Goal: Task Accomplishment & Management: Manage account settings

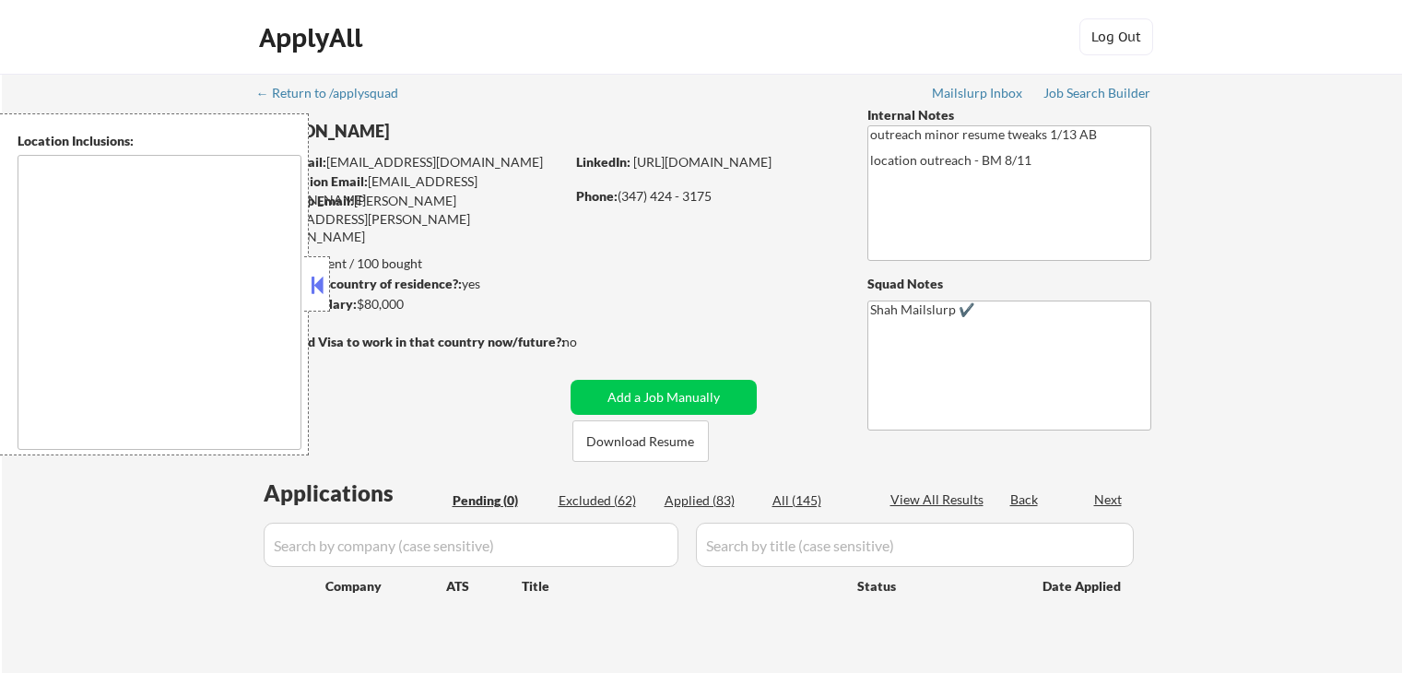
scroll to position [369, 0]
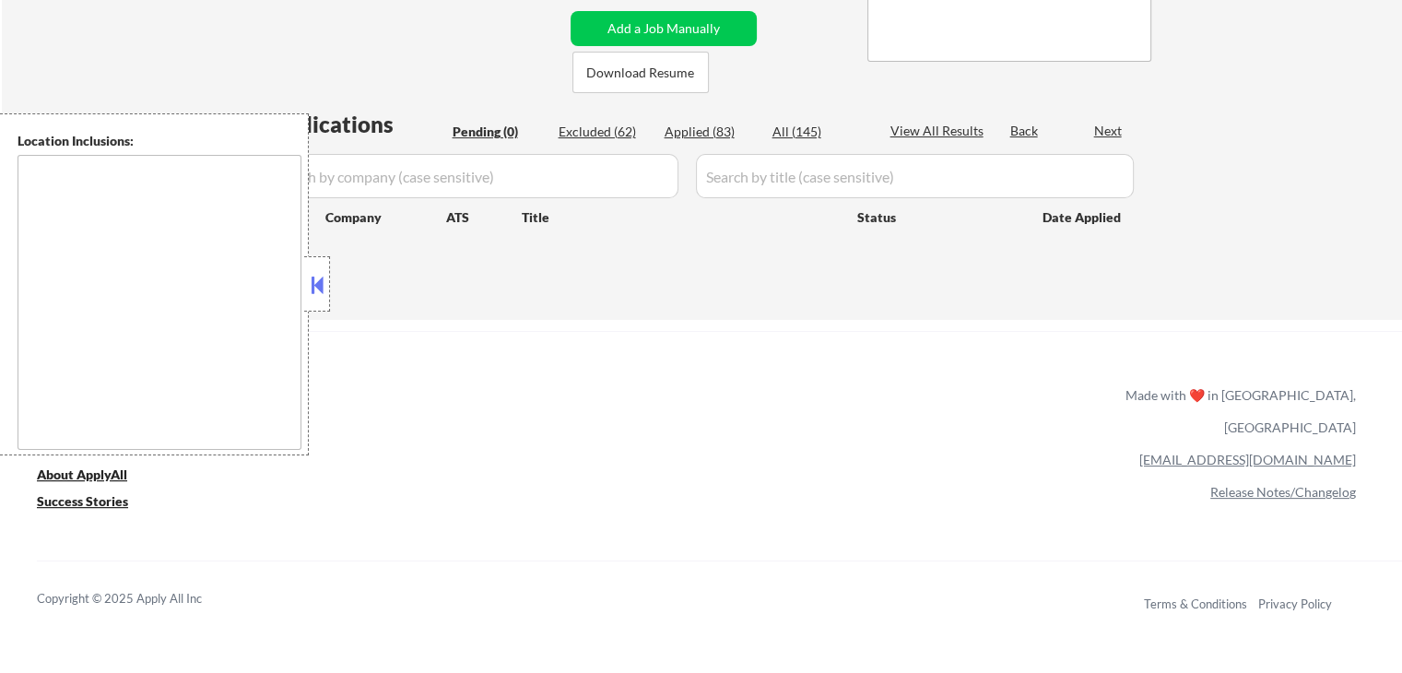
type textarea "[GEOGRAPHIC_DATA], [GEOGRAPHIC_DATA] [GEOGRAPHIC_DATA], [GEOGRAPHIC_DATA] [GEOG…"
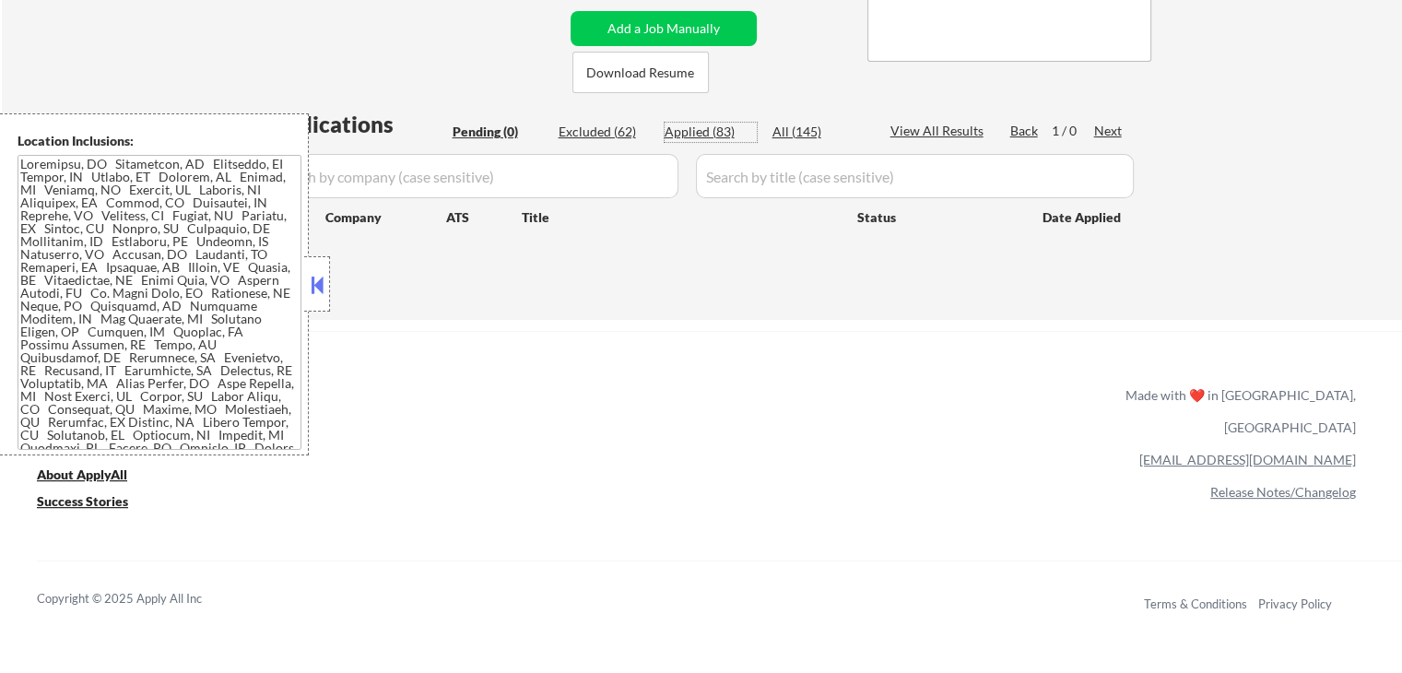
click at [696, 132] on div "Applied (83)" at bounding box center [711, 132] width 92 height 18
select select ""applied""
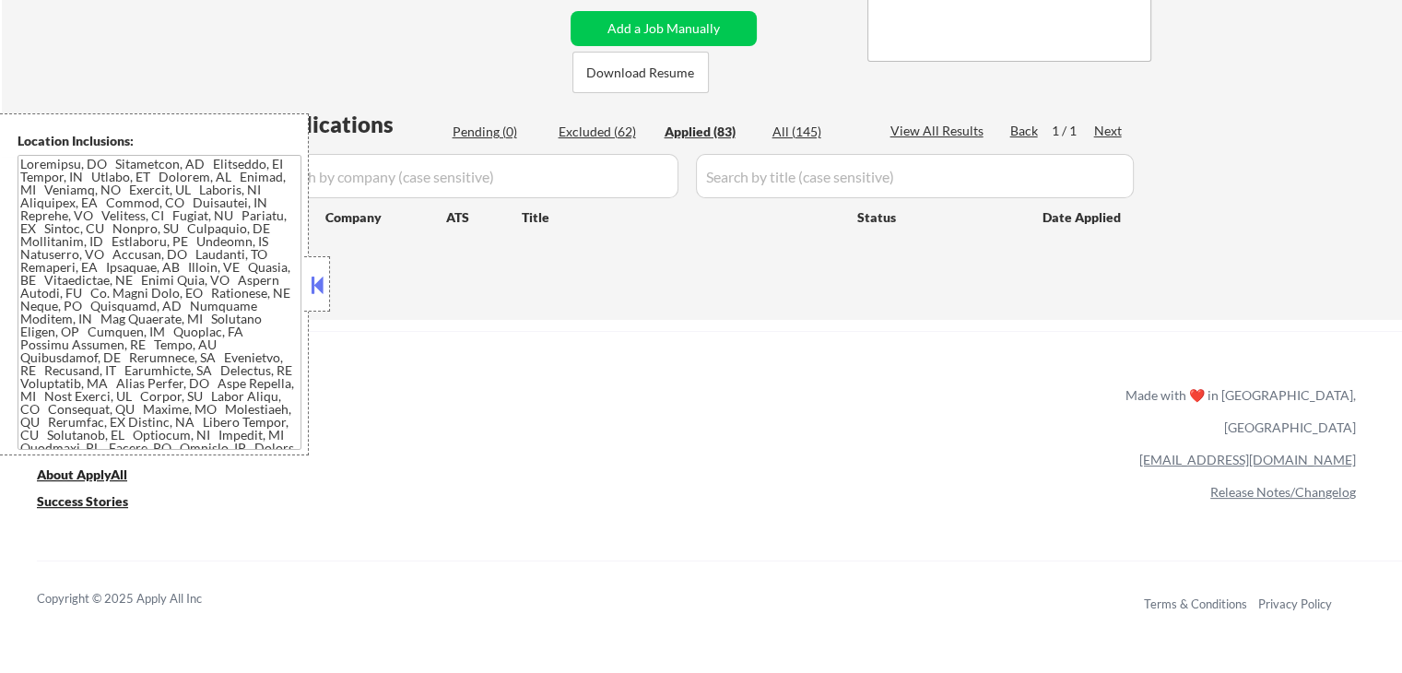
select select ""applied""
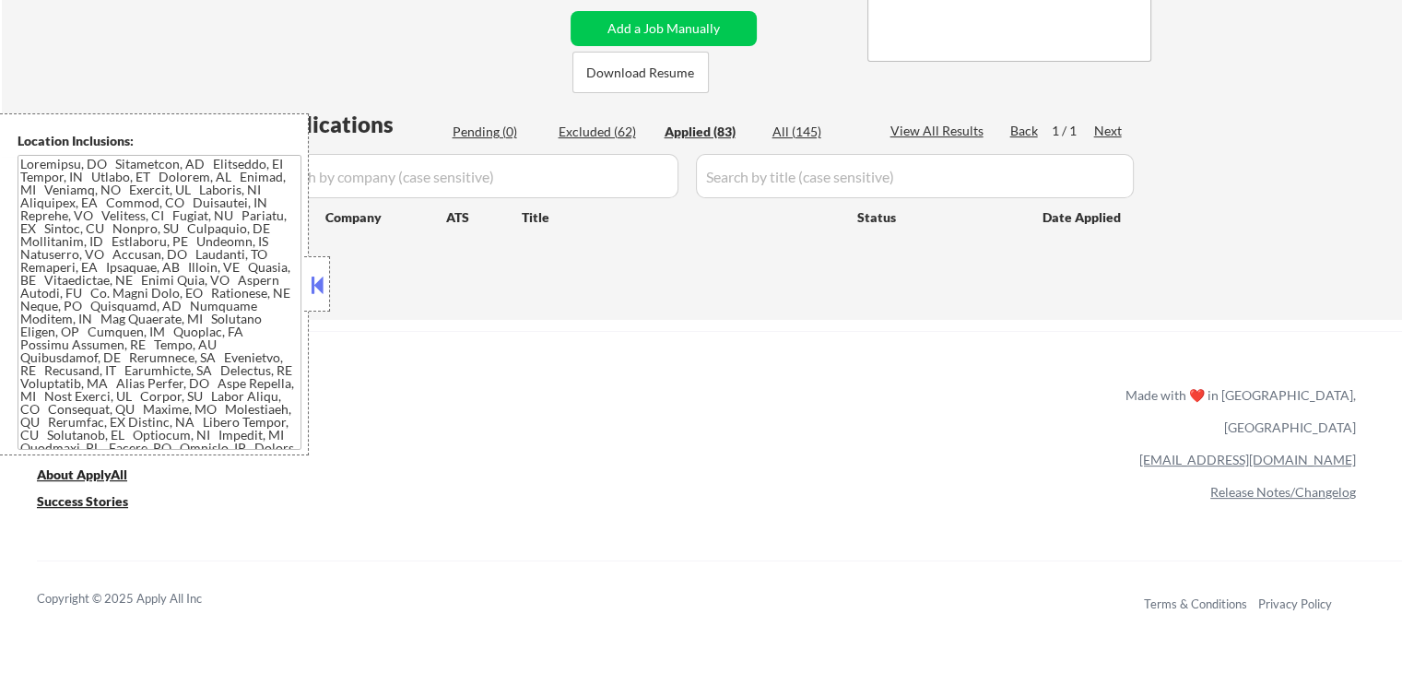
select select ""applied""
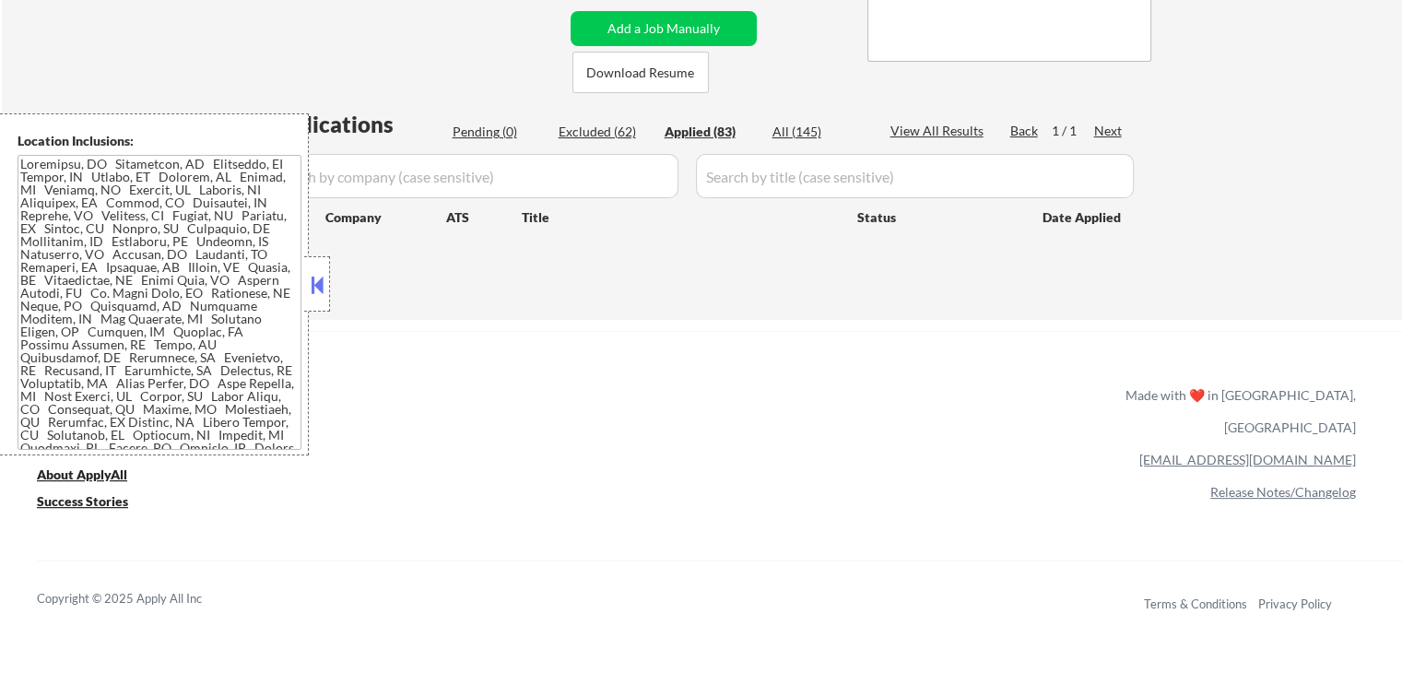
select select ""applied""
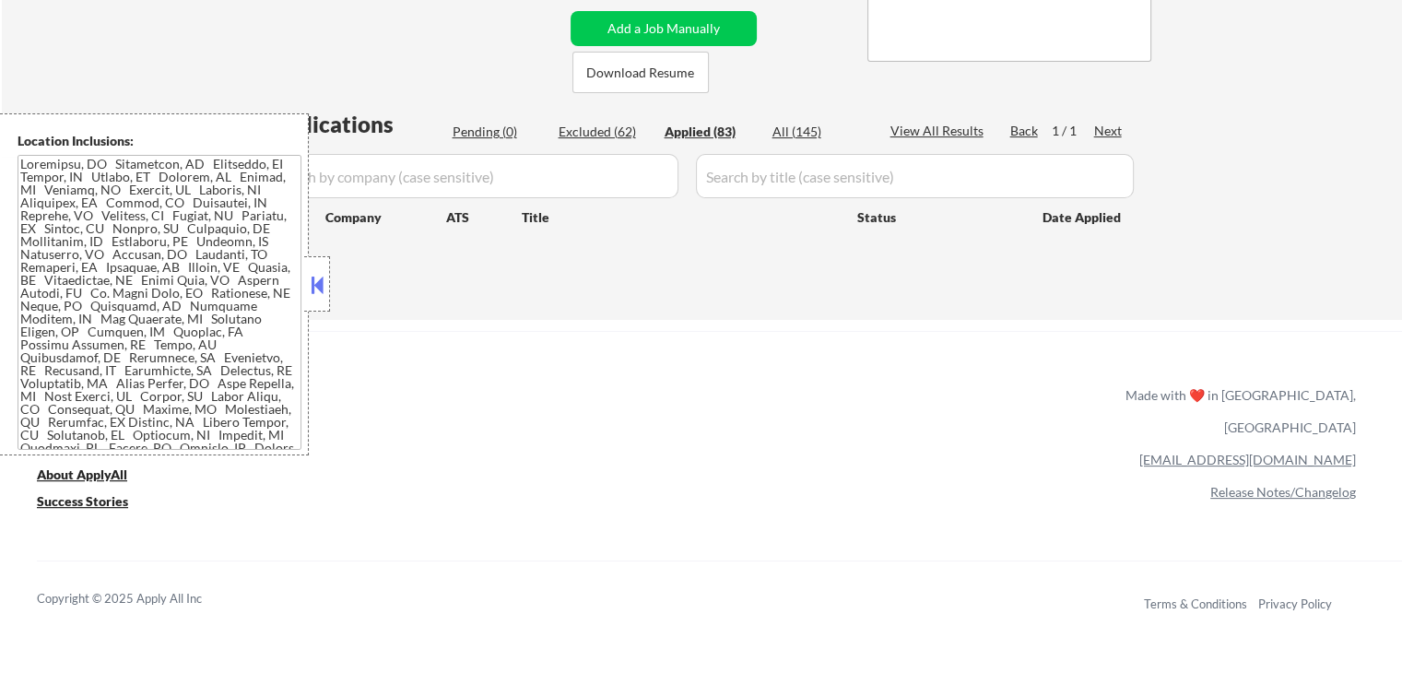
select select ""applied""
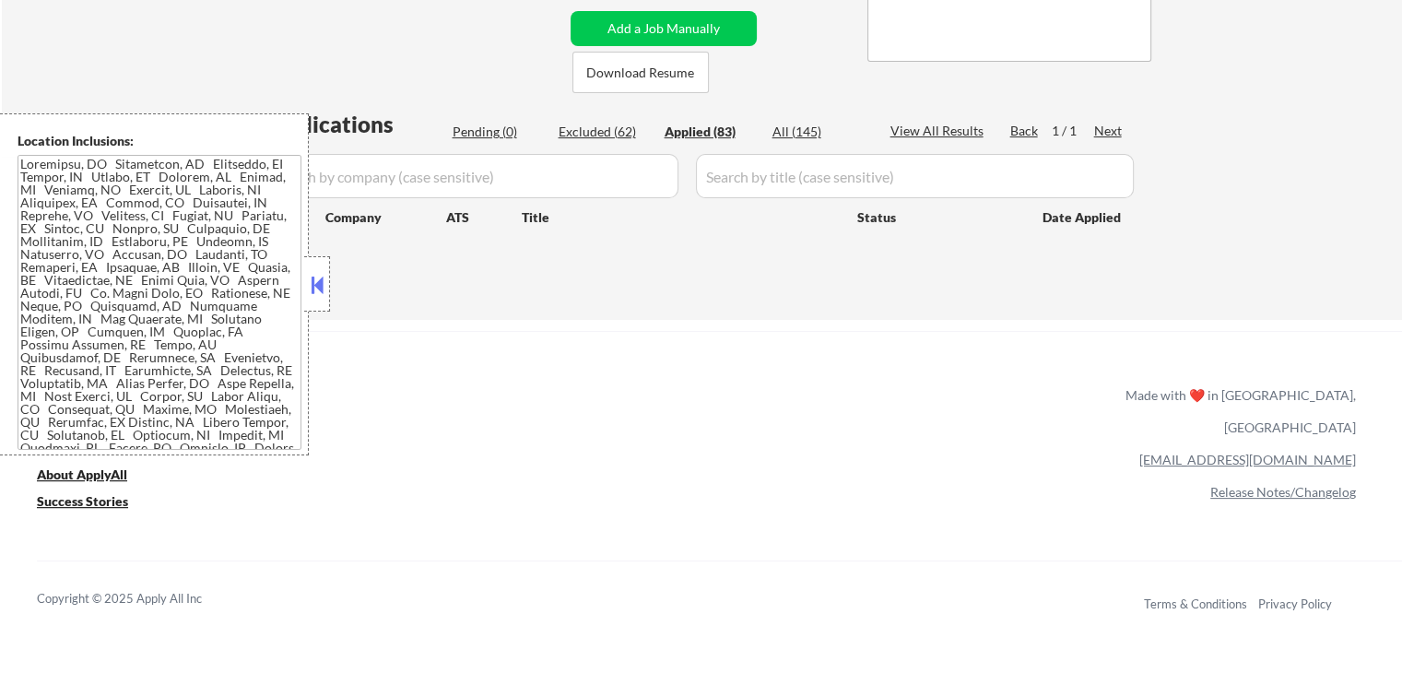
select select ""applied""
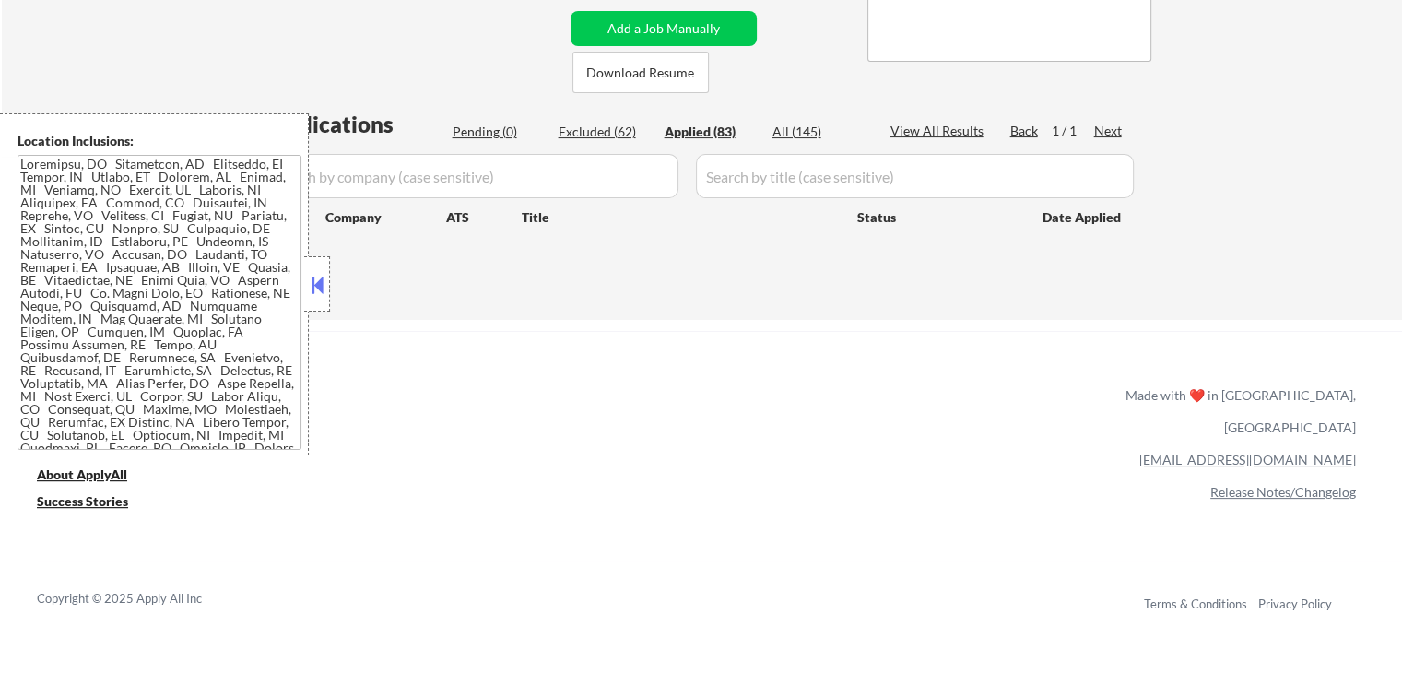
select select ""applied""
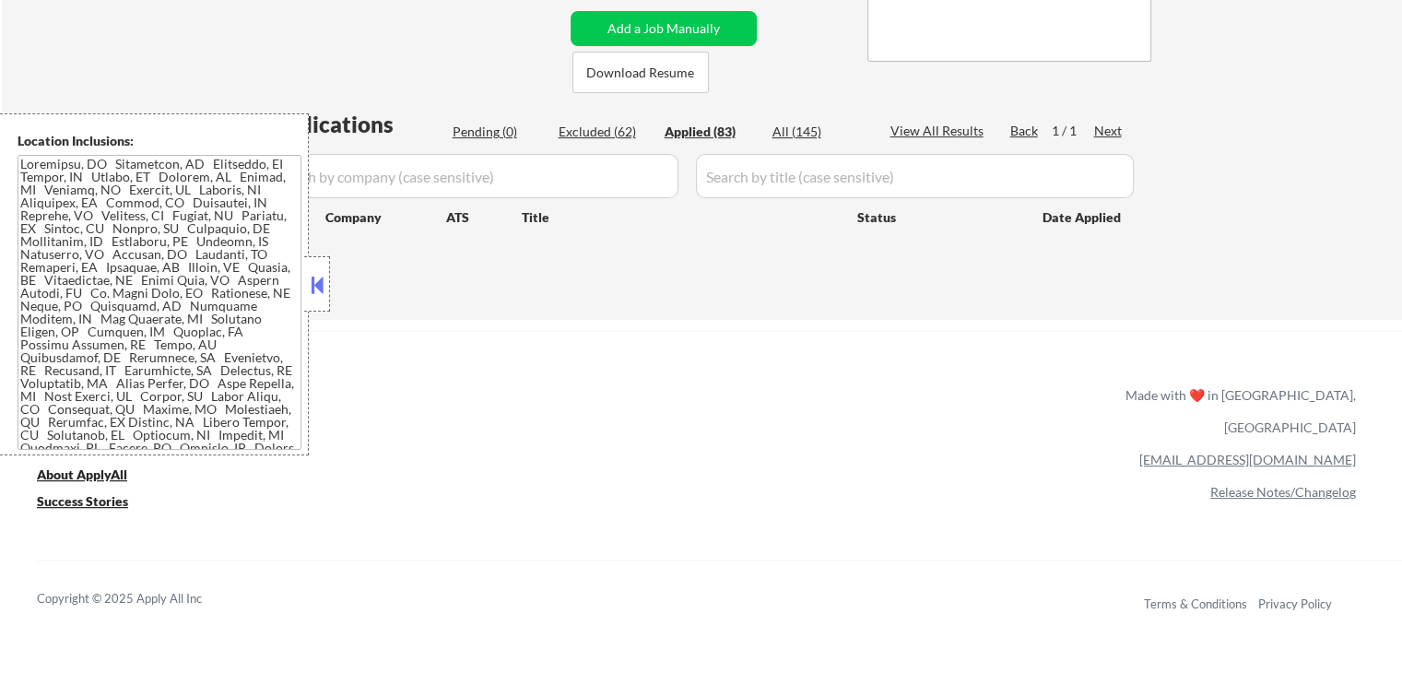
select select ""applied""
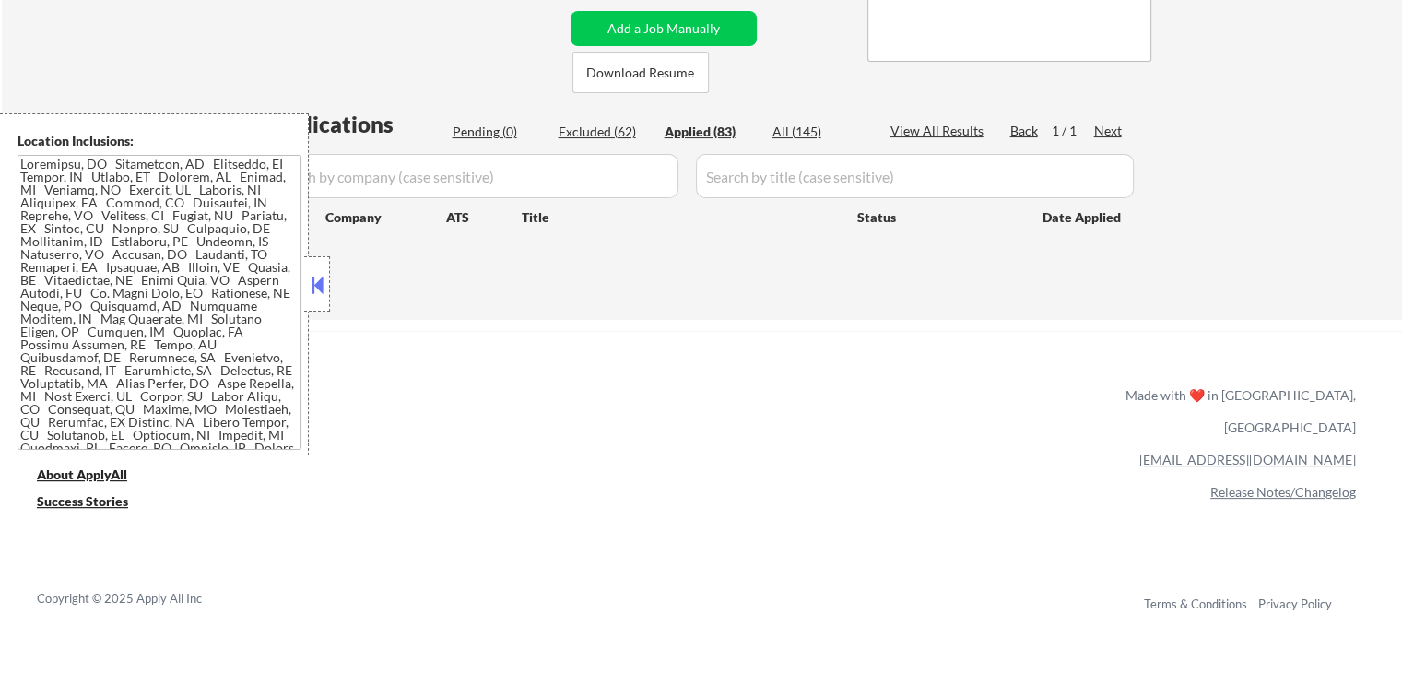
select select ""applied""
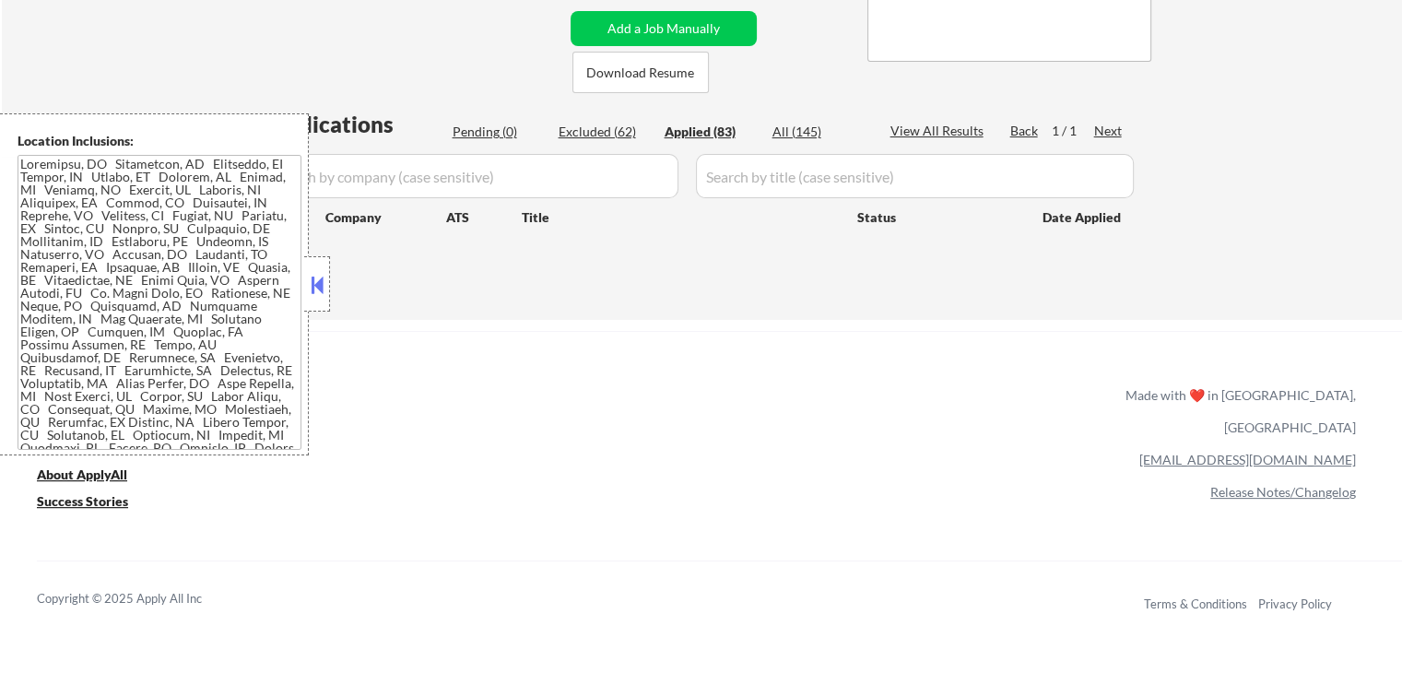
select select ""applied""
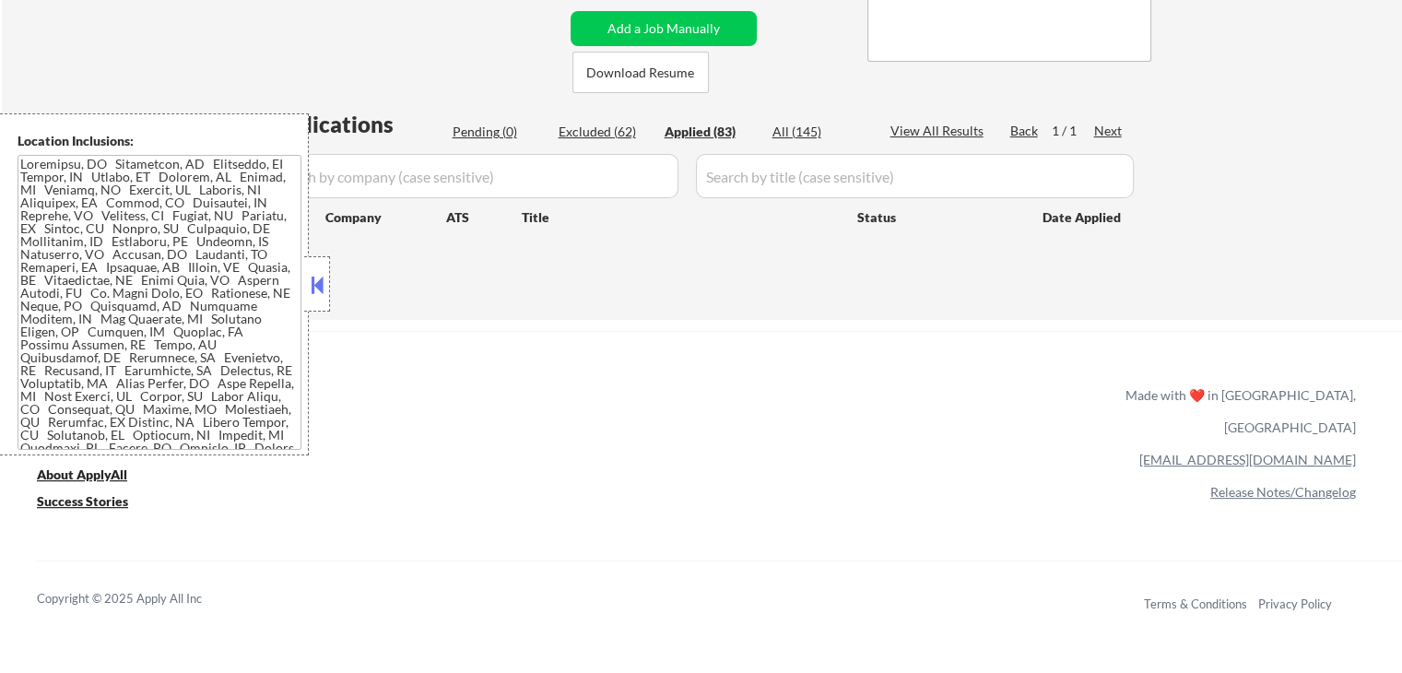
select select ""applied""
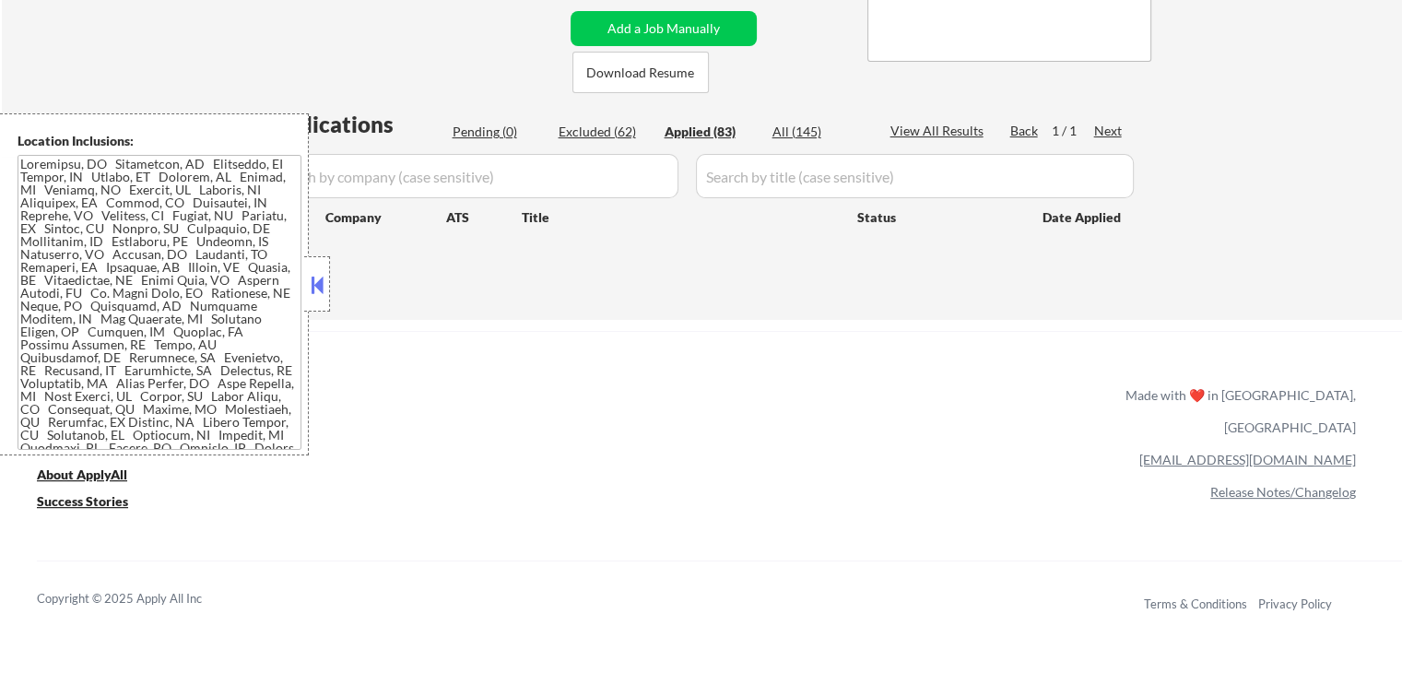
select select ""applied""
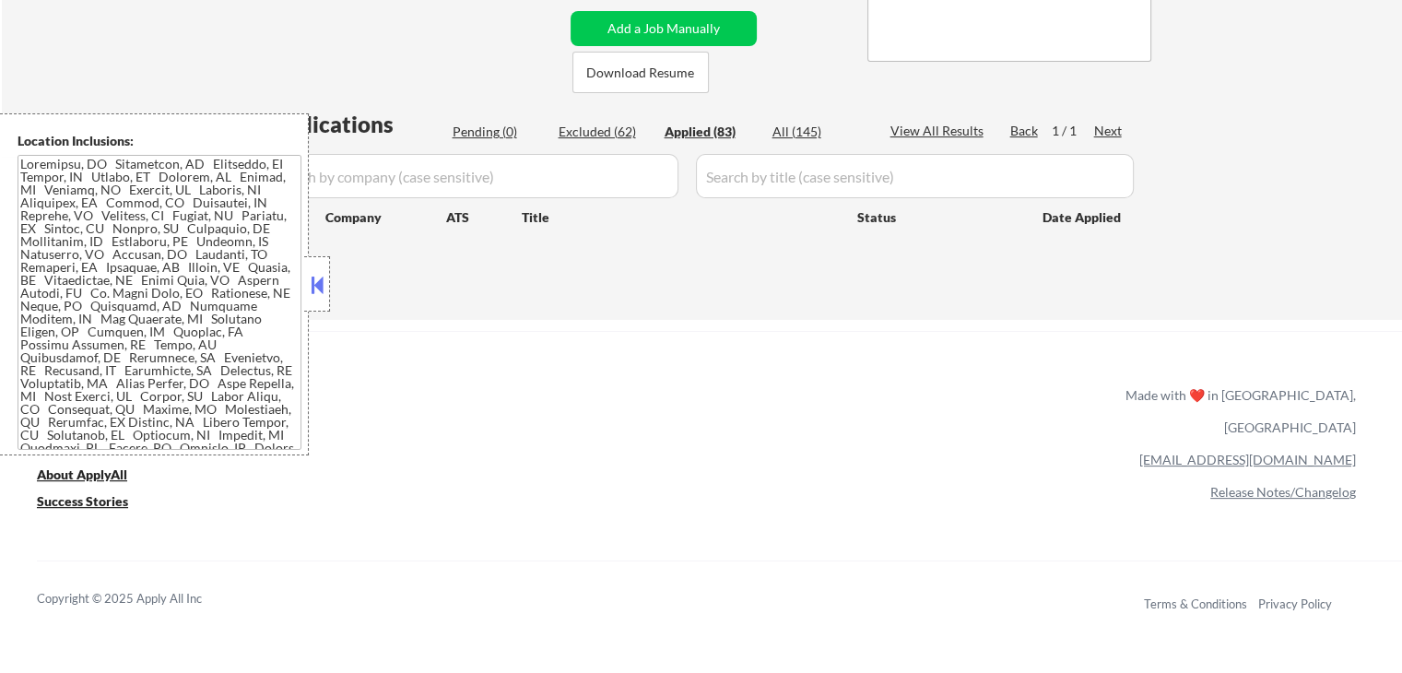
select select ""applied""
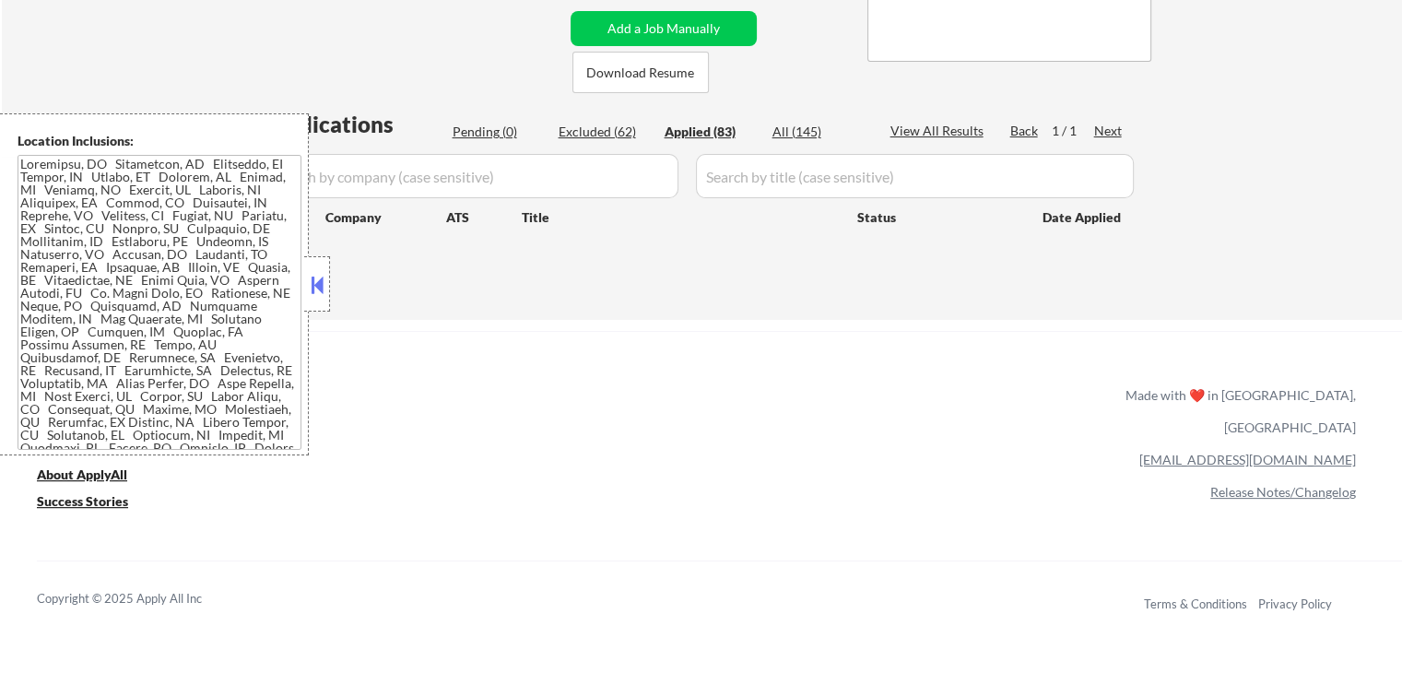
select select ""applied""
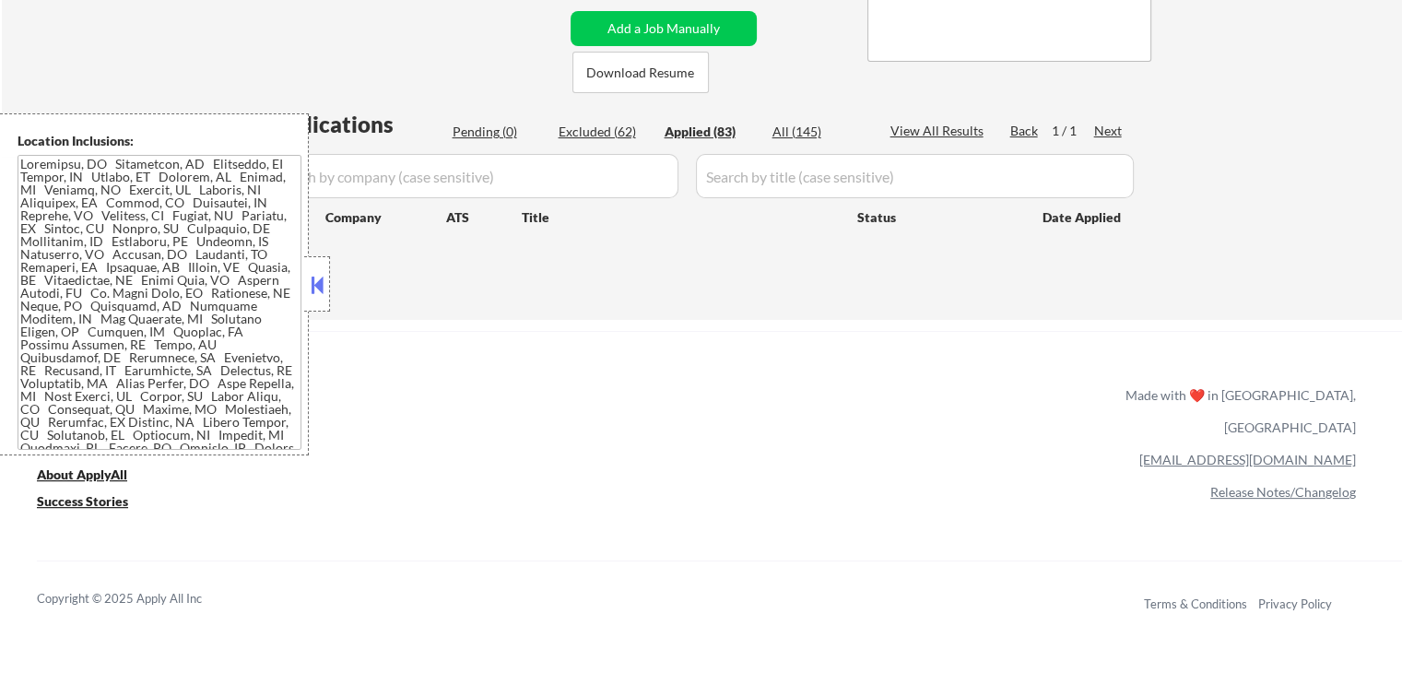
select select ""applied""
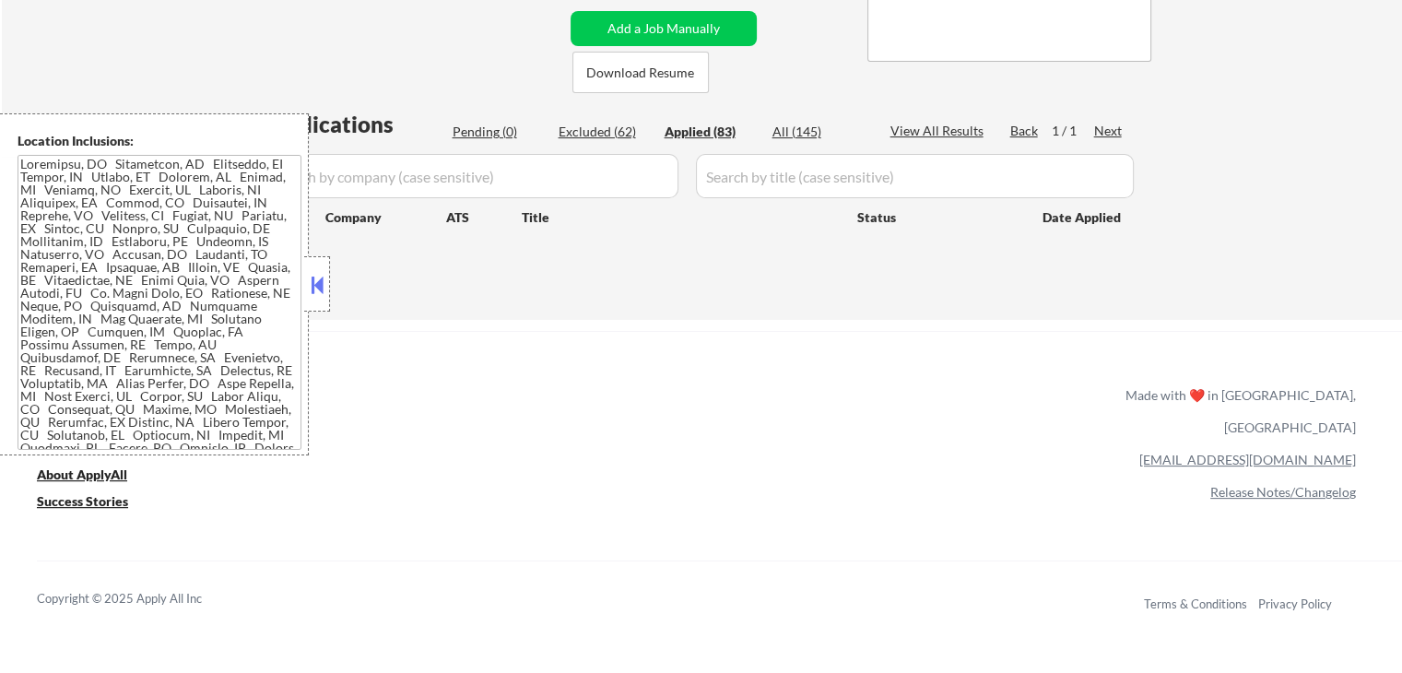
select select ""applied""
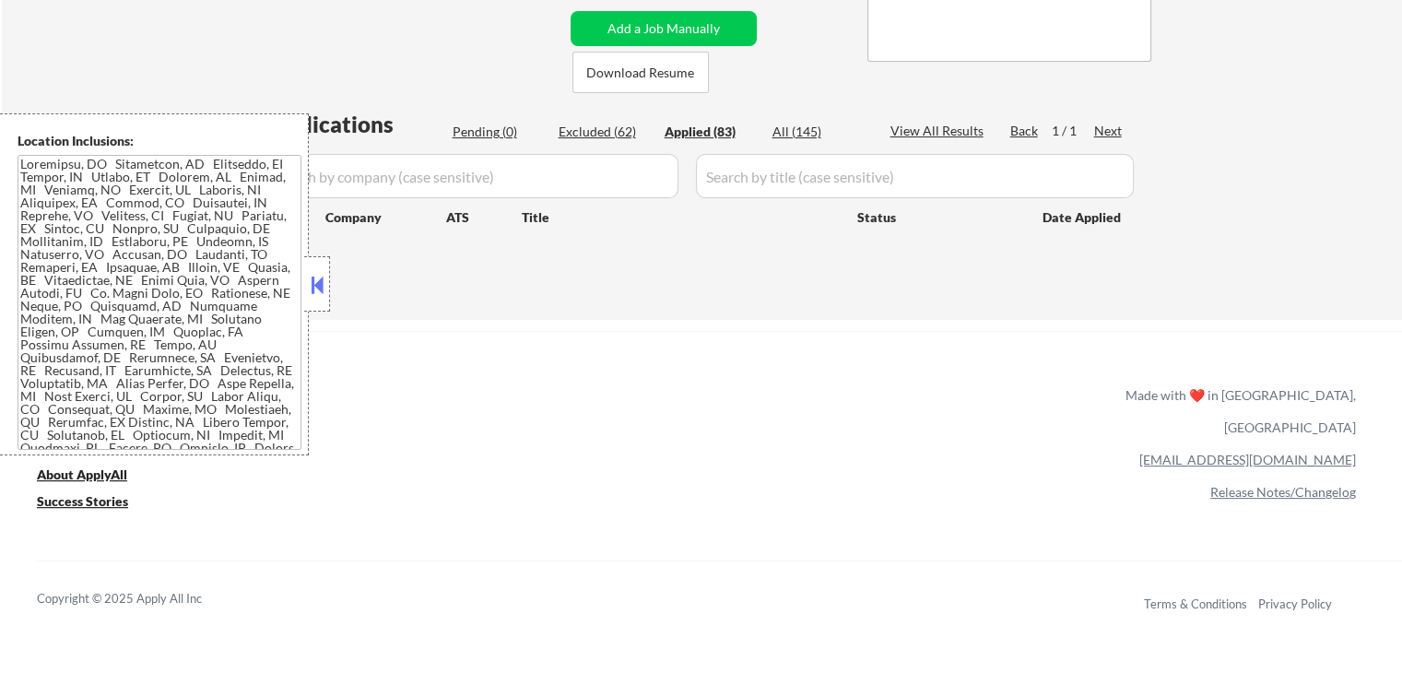
select select ""applied""
